Goal: Task Accomplishment & Management: Use online tool/utility

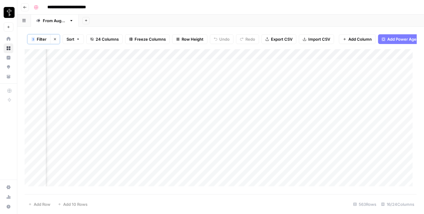
scroll to position [0, 610]
click at [207, 69] on div "Add Column" at bounding box center [221, 120] width 392 height 142
click at [210, 79] on div "Add Column" at bounding box center [221, 120] width 392 height 142
click at [210, 70] on div "Add Column" at bounding box center [221, 120] width 392 height 142
click at [208, 88] on div "Add Column" at bounding box center [221, 120] width 392 height 142
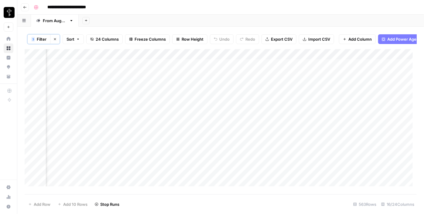
click at [206, 98] on div "Add Column" at bounding box center [221, 120] width 392 height 142
click at [209, 111] on div "Add Column" at bounding box center [221, 120] width 392 height 142
click at [205, 120] on div "Add Column" at bounding box center [221, 120] width 392 height 142
click at [206, 130] on div "Add Column" at bounding box center [221, 120] width 392 height 142
click at [204, 120] on div "Add Column" at bounding box center [221, 120] width 392 height 142
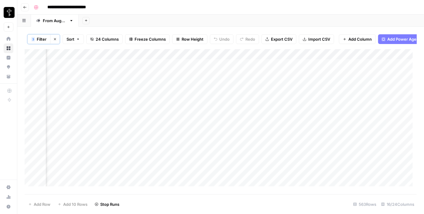
click at [207, 140] on div "Add Column" at bounding box center [221, 120] width 392 height 142
click at [209, 147] on div "Add Column" at bounding box center [221, 120] width 392 height 142
click at [208, 158] on div "Add Column" at bounding box center [221, 120] width 392 height 142
click at [209, 166] on div "Add Column" at bounding box center [221, 120] width 392 height 142
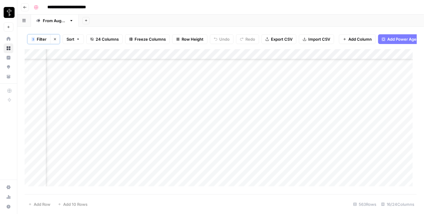
click at [213, 128] on div "Add Column" at bounding box center [221, 120] width 392 height 142
click at [212, 138] on div "Add Column" at bounding box center [221, 120] width 392 height 142
click at [207, 148] on div "Add Column" at bounding box center [221, 120] width 392 height 142
click at [206, 156] on div "Add Column" at bounding box center [221, 120] width 392 height 142
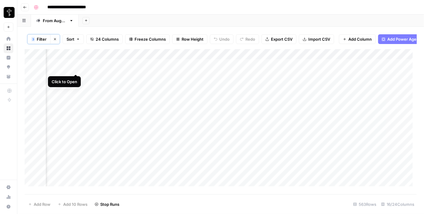
click at [78, 69] on div "Add Column" at bounding box center [221, 120] width 392 height 142
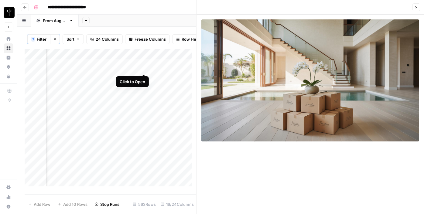
click at [141, 69] on div "Add Column" at bounding box center [111, 120] width 172 height 142
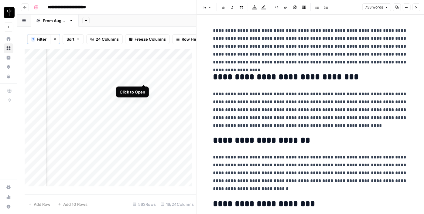
click at [141, 78] on div "Add Column" at bounding box center [111, 120] width 172 height 142
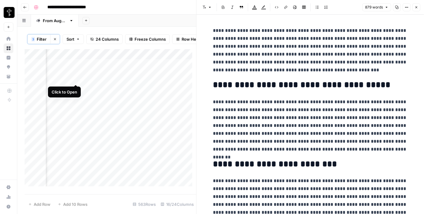
click at [75, 80] on div "Add Column" at bounding box center [111, 120] width 172 height 142
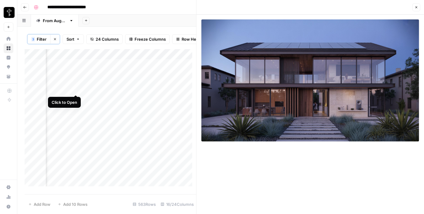
click at [73, 89] on div "Add Column" at bounding box center [111, 120] width 172 height 142
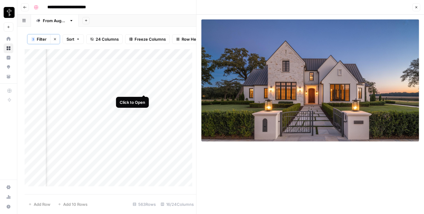
click at [144, 87] on div "Add Column" at bounding box center [111, 120] width 172 height 142
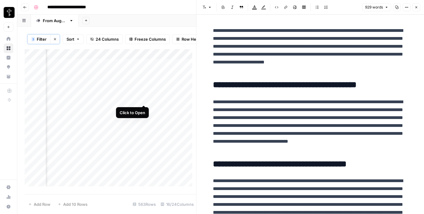
click at [143, 98] on div "Add Column" at bounding box center [111, 120] width 172 height 142
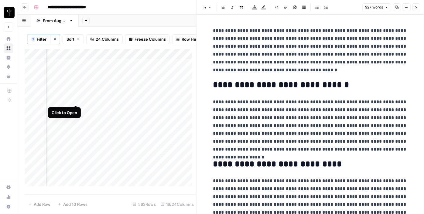
click at [74, 97] on div "Add Column" at bounding box center [111, 120] width 172 height 142
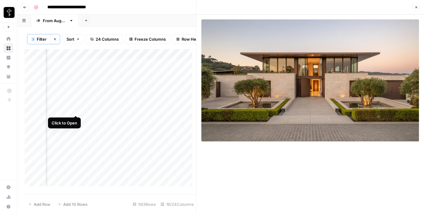
click at [74, 112] on div "Add Column" at bounding box center [111, 120] width 172 height 142
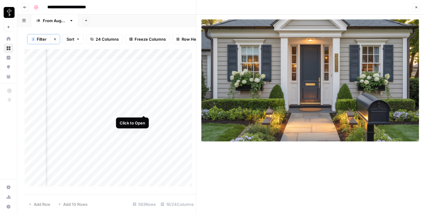
click at [141, 108] on div "Add Column" at bounding box center [111, 120] width 172 height 142
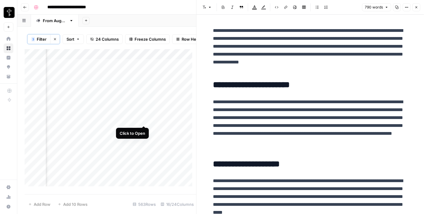
click at [144, 121] on div "Add Column" at bounding box center [111, 120] width 172 height 142
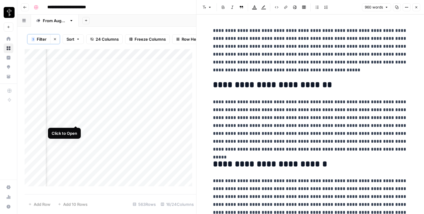
click at [73, 120] on div "Add Column" at bounding box center [111, 120] width 172 height 142
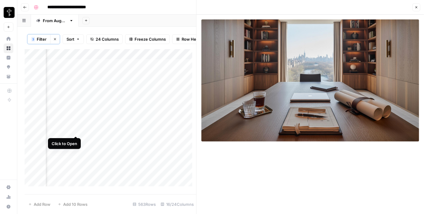
click at [76, 128] on div "Add Column" at bounding box center [111, 120] width 172 height 142
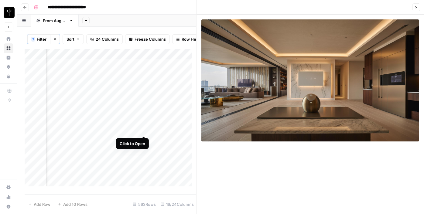
click at [145, 130] on div "Add Column" at bounding box center [111, 120] width 172 height 142
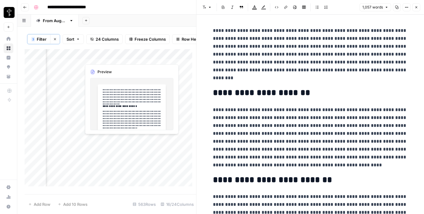
click at [144, 140] on div "Add Column" at bounding box center [111, 120] width 172 height 142
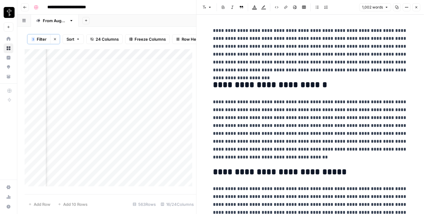
click at [75, 138] on div "Add Column" at bounding box center [111, 120] width 172 height 142
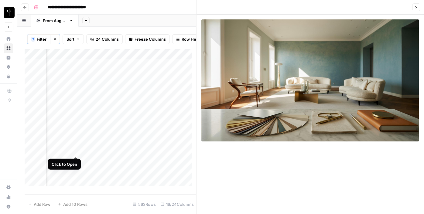
click at [75, 151] on div "Add Column" at bounding box center [111, 120] width 172 height 142
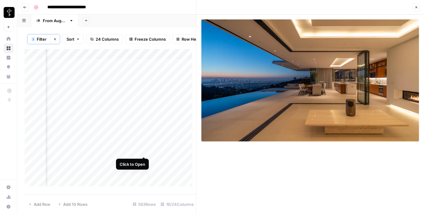
click at [145, 151] on div "Add Column" at bounding box center [111, 120] width 172 height 142
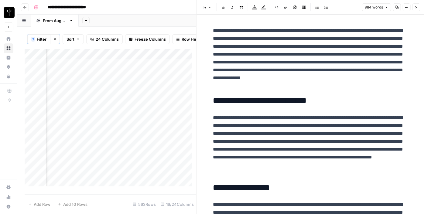
click at [73, 162] on div "Add Column" at bounding box center [111, 120] width 172 height 142
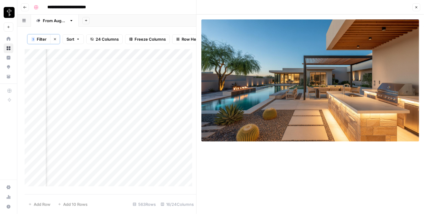
click at [143, 163] on div "Add Column" at bounding box center [111, 120] width 172 height 142
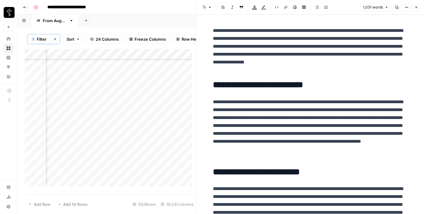
scroll to position [83, 610]
click at [144, 87] on div "Add Column" at bounding box center [111, 120] width 172 height 142
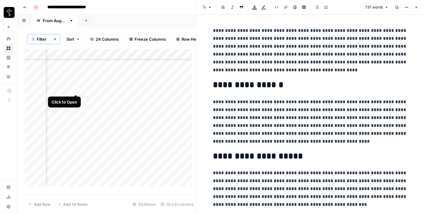
click at [77, 89] on div "Add Column" at bounding box center [111, 120] width 172 height 142
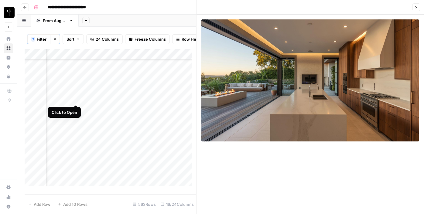
click at [77, 101] on div "Add Column" at bounding box center [111, 120] width 172 height 142
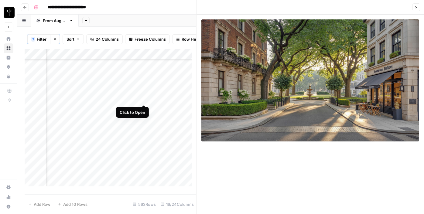
click at [141, 97] on div "Add Column" at bounding box center [111, 120] width 172 height 142
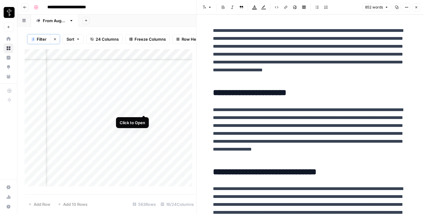
click at [145, 109] on div "Add Column" at bounding box center [111, 120] width 172 height 142
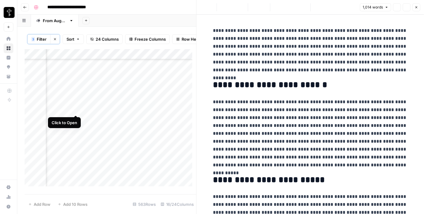
click at [74, 109] on div "Add Column" at bounding box center [111, 120] width 172 height 142
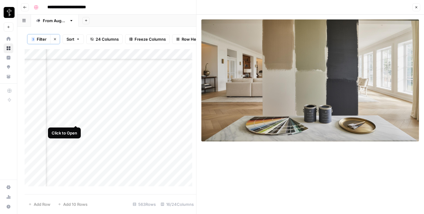
click at [77, 120] on div "Add Column" at bounding box center [111, 120] width 172 height 142
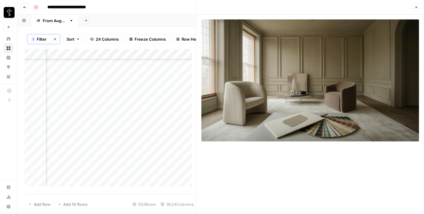
click at [143, 118] on div "Add Column" at bounding box center [111, 120] width 172 height 142
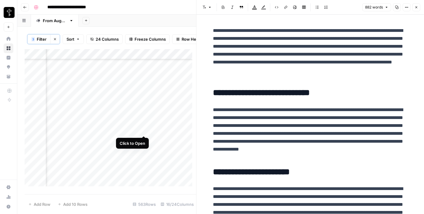
click at [142, 129] on div "Add Column" at bounding box center [111, 120] width 172 height 142
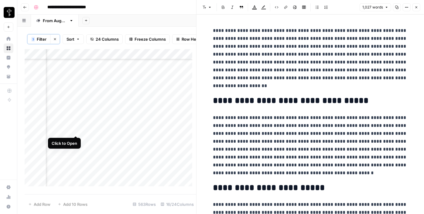
click at [77, 127] on div "Add Column" at bounding box center [111, 120] width 172 height 142
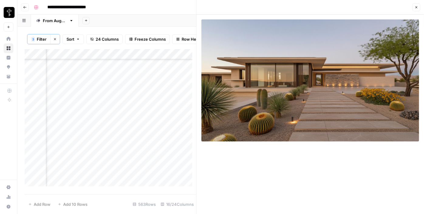
click at [416, 6] on icon "button" at bounding box center [417, 7] width 4 height 4
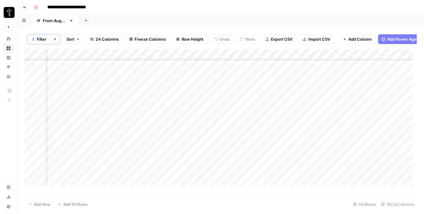
scroll to position [0, 610]
click at [342, 70] on div "Add Column" at bounding box center [221, 120] width 392 height 142
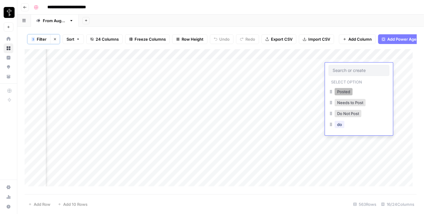
click at [341, 92] on button "Posted" at bounding box center [344, 91] width 18 height 7
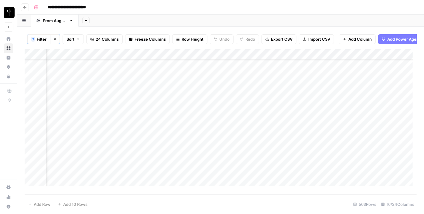
scroll to position [83, 610]
drag, startPoint x: 381, startPoint y: 73, endPoint x: 357, endPoint y: 125, distance: 56.7
click at [357, 125] on div "Add Column" at bounding box center [221, 120] width 392 height 142
